Goal: Task Accomplishment & Management: Use online tool/utility

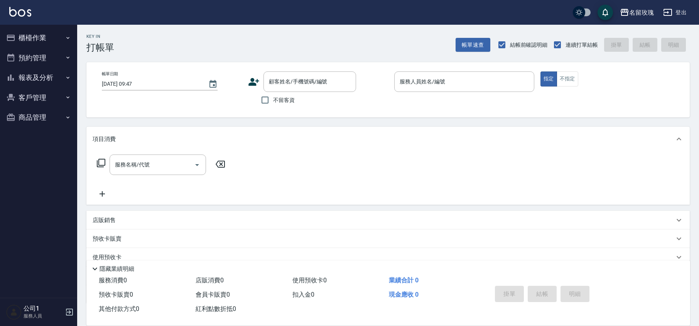
click at [183, 23] on div "名留玫瑰 登出" at bounding box center [349, 12] width 699 height 25
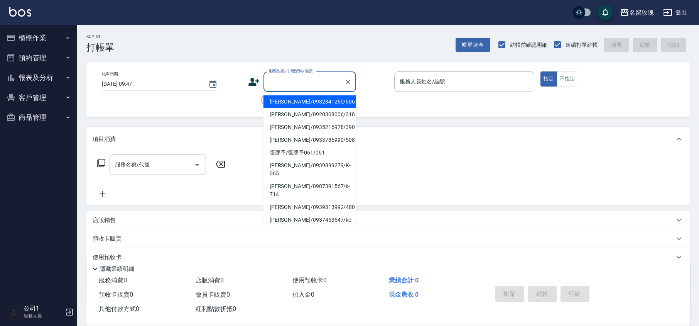
click at [272, 80] on div "顧客姓名/手機號碼/編號 顧客姓名/手機號碼/編號" at bounding box center [310, 81] width 93 height 20
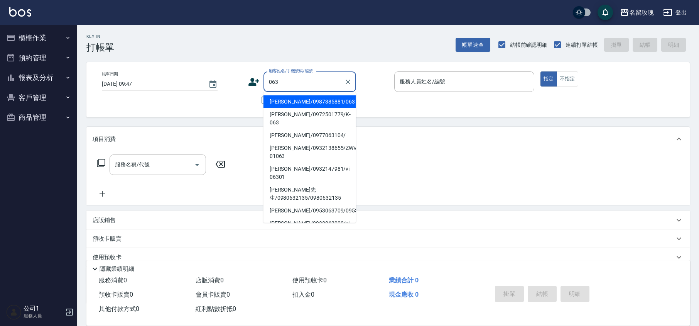
click at [292, 98] on li "[PERSON_NAME]/0987385881/063" at bounding box center [310, 101] width 93 height 13
type input "[PERSON_NAME]/0987385881/063"
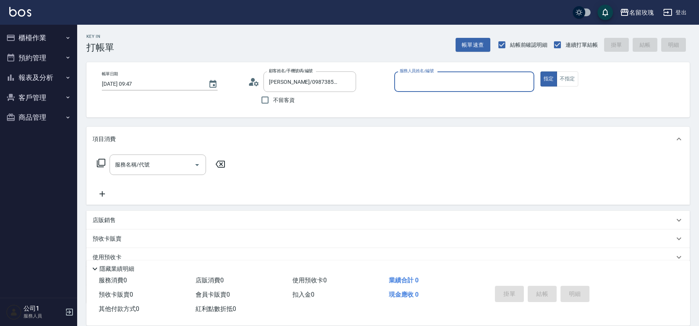
type input "[PERSON_NAME]-5"
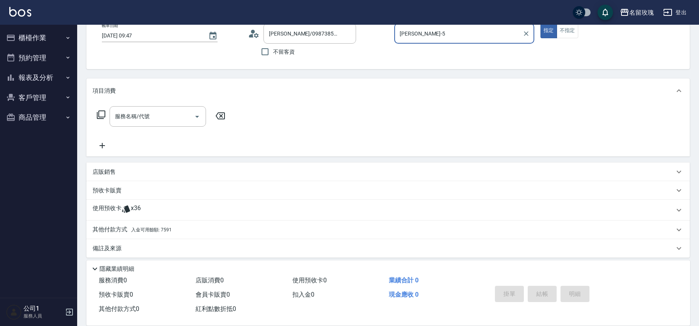
scroll to position [52, 0]
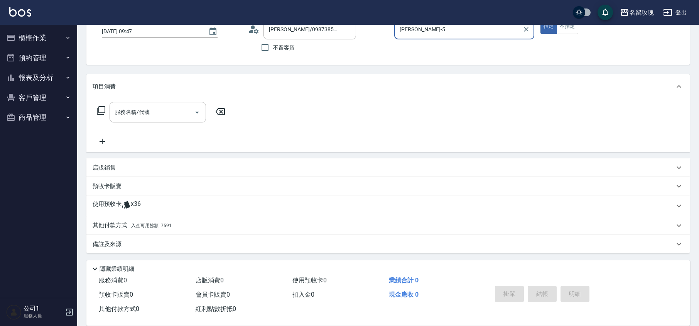
click at [130, 203] on icon at bounding box center [126, 204] width 9 height 9
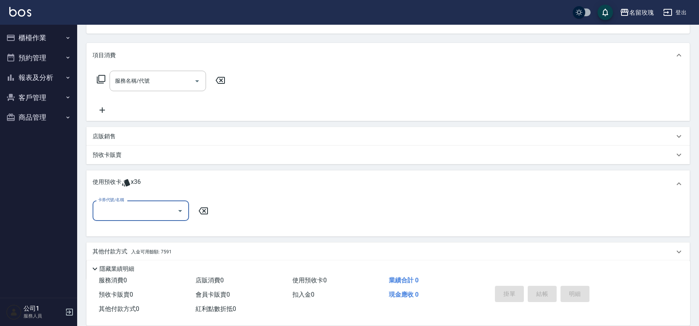
scroll to position [100, 0]
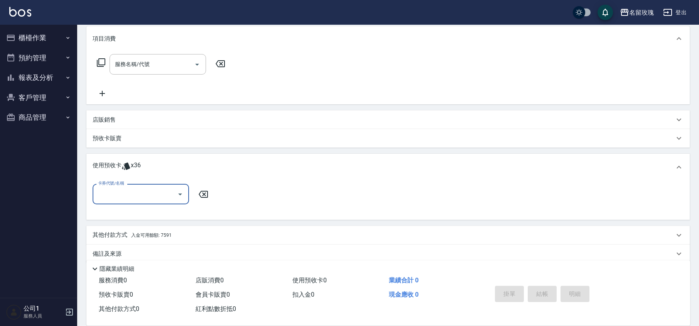
click at [173, 188] on input "卡券代號/名稱" at bounding box center [135, 194] width 78 height 14
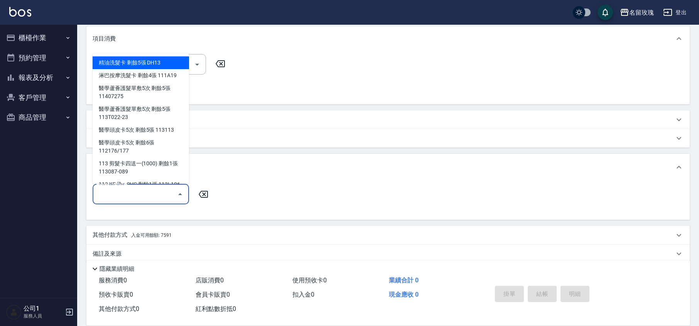
click at [150, 67] on div "精油洗髮卡 剩餘5張 DH13" at bounding box center [141, 62] width 96 height 13
type input "精油洗髮卡 DH13"
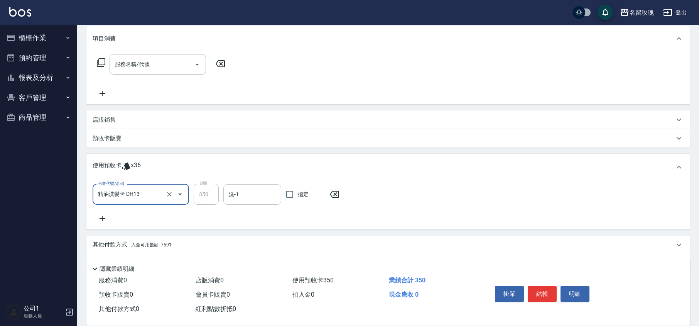
click at [244, 199] on input "洗-1" at bounding box center [252, 195] width 51 height 14
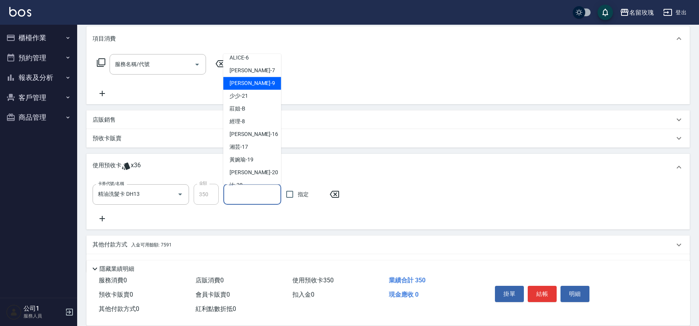
scroll to position [144, 0]
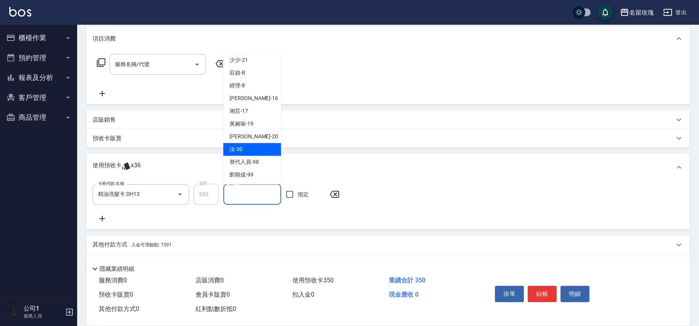
click at [245, 146] on div "汝 -30" at bounding box center [252, 149] width 58 height 13
type input "汝-30"
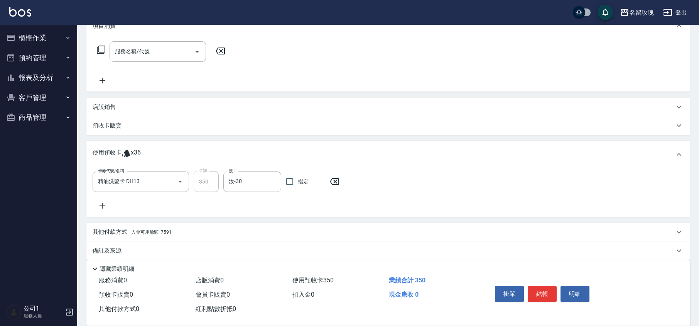
scroll to position [120, 0]
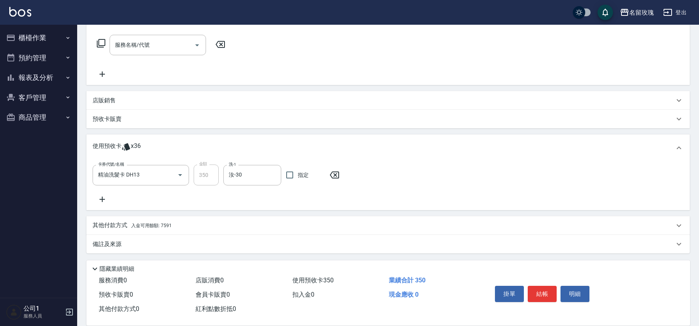
click at [252, 199] on div "卡券代號/名稱 精油洗髮卡 DH13 卡券代號/名稱 金額 350 金額 洗-1 汝-30 洗-1 指定" at bounding box center [388, 183] width 591 height 39
type input "[DATE] 10:25"
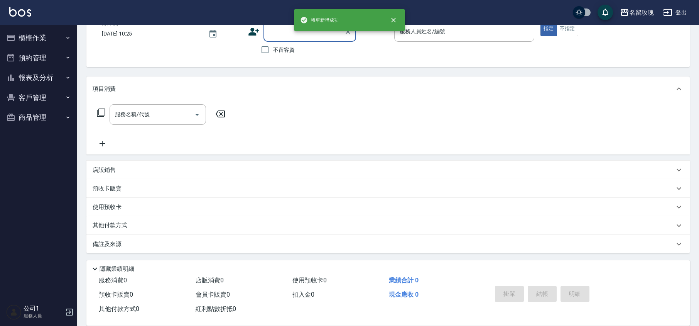
scroll to position [0, 0]
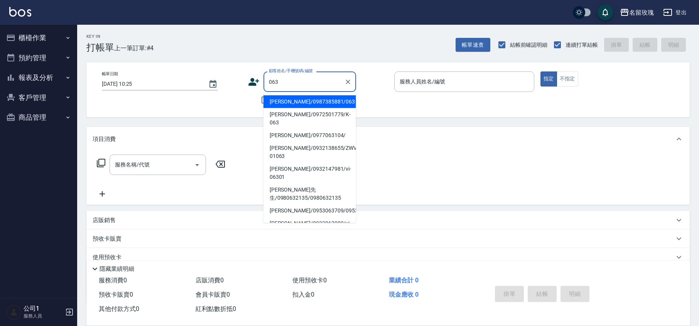
click at [313, 100] on li "[PERSON_NAME]/0987385881/063" at bounding box center [310, 101] width 93 height 13
type input "[PERSON_NAME]/0987385881/063"
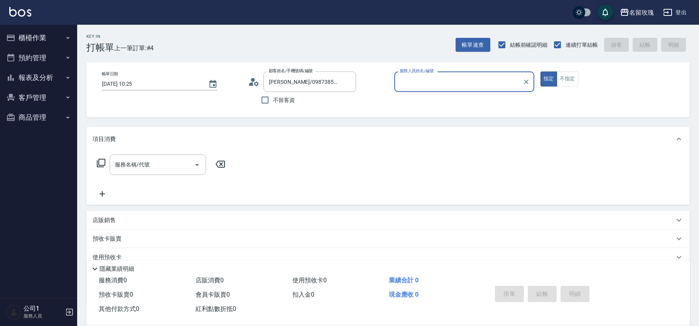
type input "[PERSON_NAME]-5"
click at [250, 81] on icon at bounding box center [254, 82] width 12 height 12
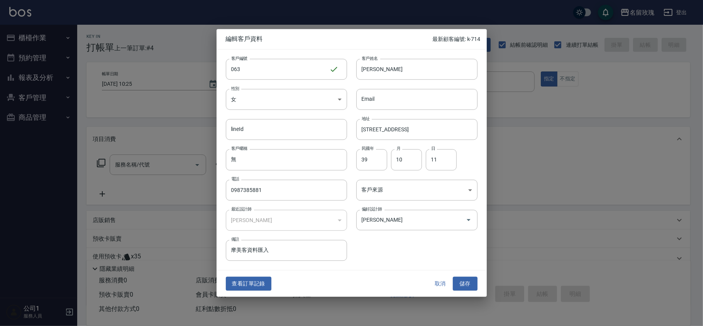
click at [441, 289] on button "取消" at bounding box center [440, 283] width 25 height 14
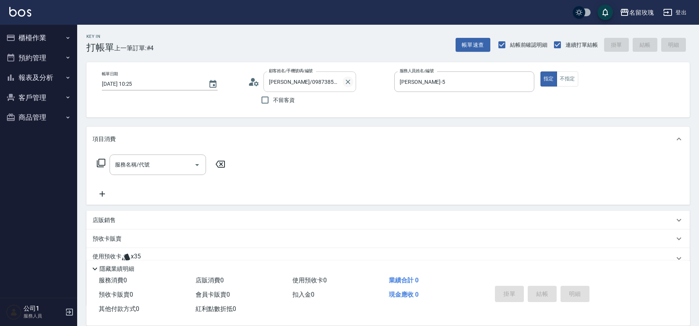
click at [349, 81] on icon "Clear" at bounding box center [348, 81] width 5 height 5
click at [348, 54] on div "Key In 打帳單 上一筆訂單:#4 帳單速查 結帳前確認明細 連續打單結帳 掛單 結帳 明細 帳單日期 [DATE] 10:25 顧客姓名/手機號碼/編號…" at bounding box center [388, 200] width 622 height 351
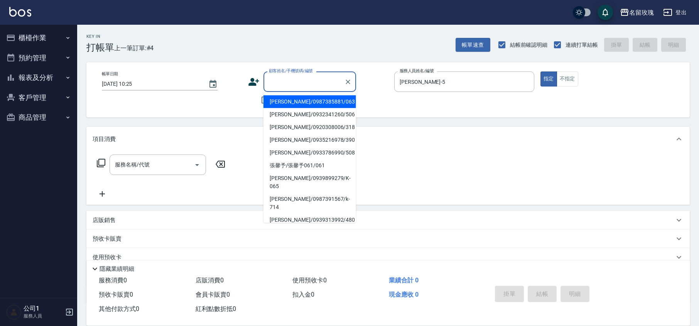
click at [323, 76] on input "顧客姓名/手機號碼/編號" at bounding box center [304, 82] width 74 height 14
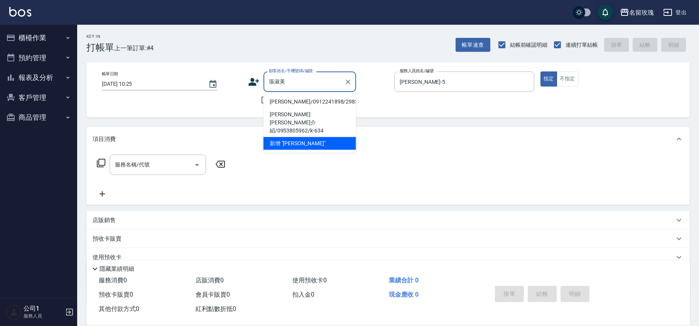
click at [296, 99] on li "[PERSON_NAME]/0912241898/2983" at bounding box center [310, 101] width 93 height 13
type input "[PERSON_NAME]/0912241898/2983"
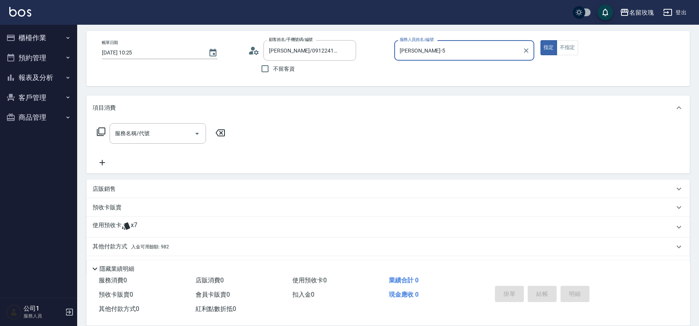
scroll to position [52, 0]
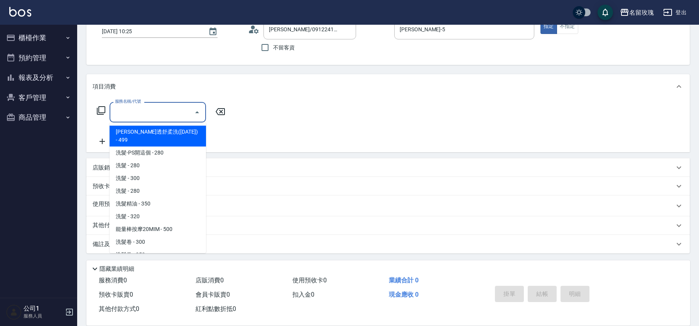
click at [121, 118] on input "服務名稱/代號" at bounding box center [152, 112] width 78 height 14
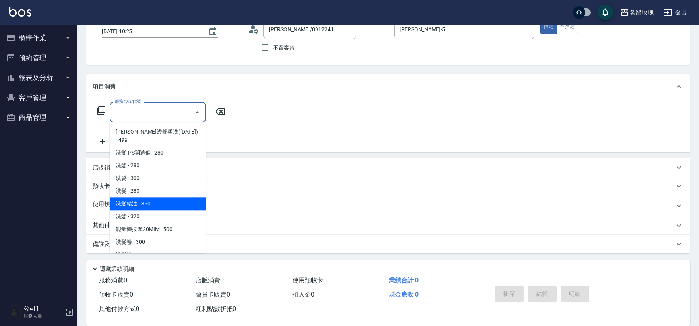
click at [184, 197] on span "洗髮精油 - 350" at bounding box center [158, 203] width 96 height 13
type input "洗髮精油(206)"
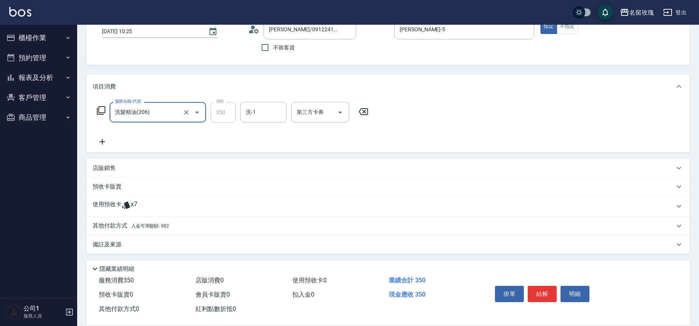
click at [248, 122] on div "洗-1" at bounding box center [263, 112] width 46 height 20
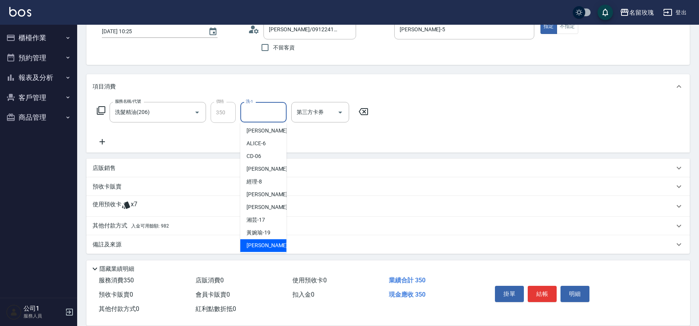
scroll to position [152, 0]
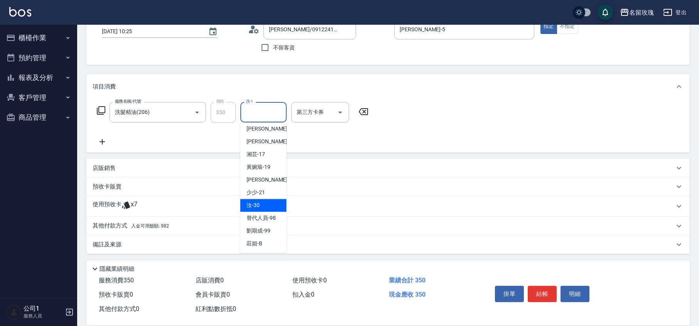
click at [267, 201] on div "汝 -30" at bounding box center [263, 205] width 46 height 13
type input "汝-30"
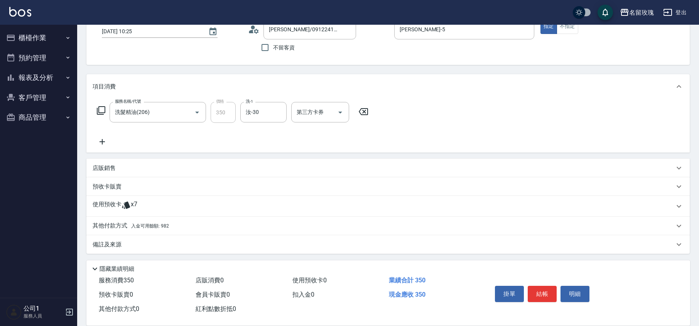
click at [144, 209] on div "使用預收卡 x7" at bounding box center [384, 206] width 582 height 12
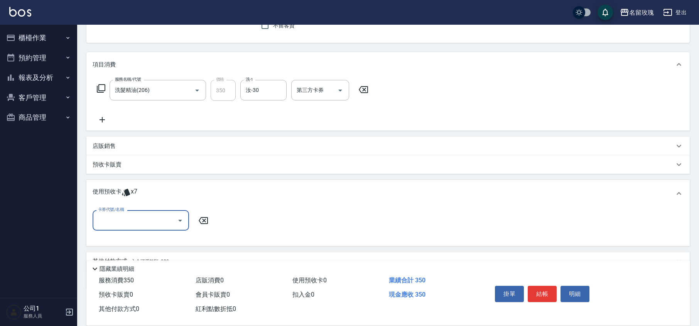
scroll to position [104, 0]
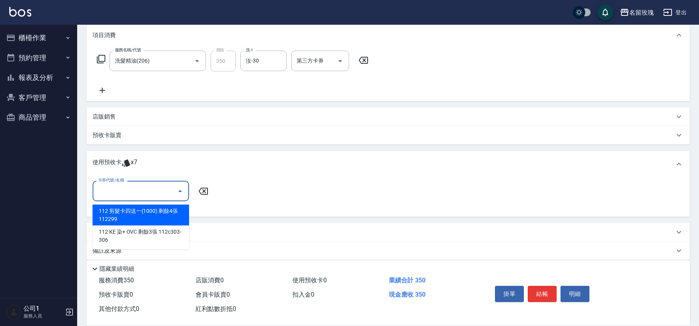
click at [170, 188] on input "卡券代號/名稱" at bounding box center [135, 191] width 78 height 14
click at [154, 213] on div "112 剪髮卡四送一(1000) 剩餘4張 112299" at bounding box center [141, 214] width 96 height 21
type input "112 剪髮卡四送一(1000) 112299"
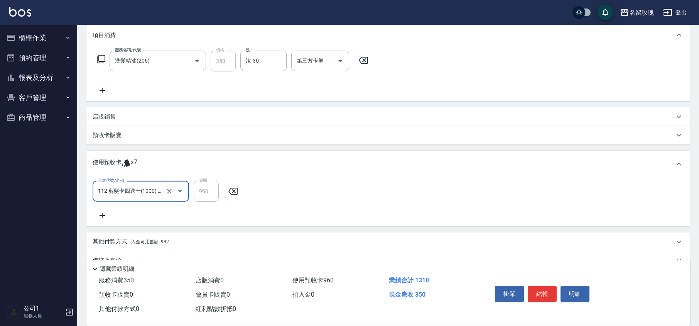
scroll to position [120, 0]
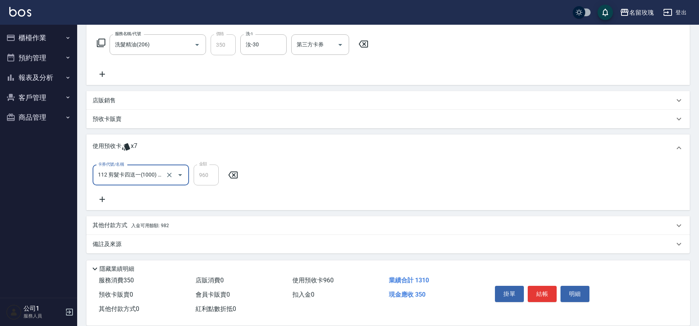
click at [117, 223] on p "其他付款方式 入金可用餘額: 982" at bounding box center [131, 225] width 76 height 8
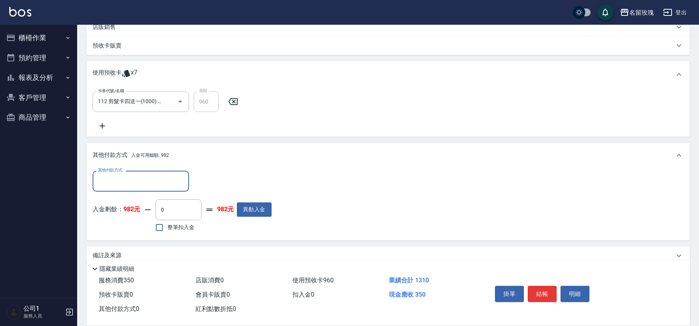
scroll to position [196, 0]
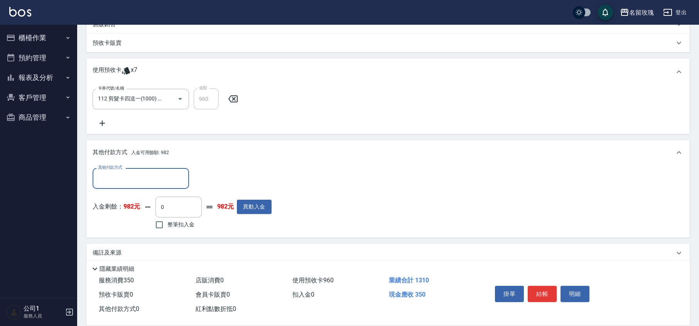
click at [172, 220] on span "整筆扣入金" at bounding box center [180, 224] width 27 height 8
click at [167, 220] on input "整筆扣入金" at bounding box center [159, 224] width 16 height 16
checkbox input "true"
type input "350"
click at [218, 231] on div "入金剩餘： 982元 350 ​ 整筆扣入金 632元 異動入金" at bounding box center [182, 213] width 179 height 35
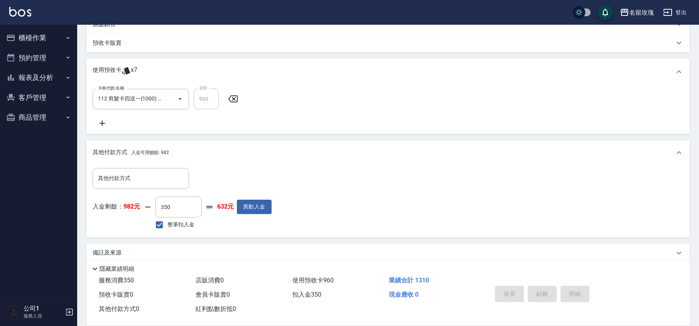
type input "[DATE] 10:43"
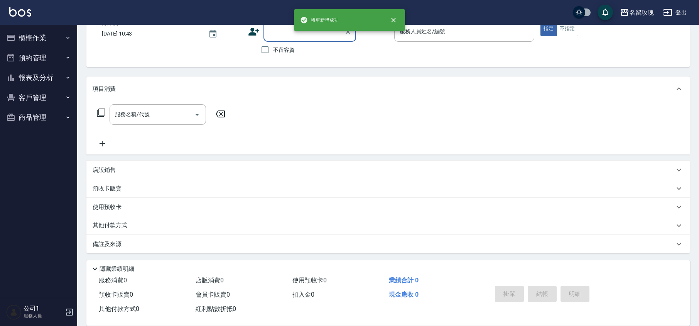
scroll to position [0, 0]
